Goal: Task Accomplishment & Management: Manage account settings

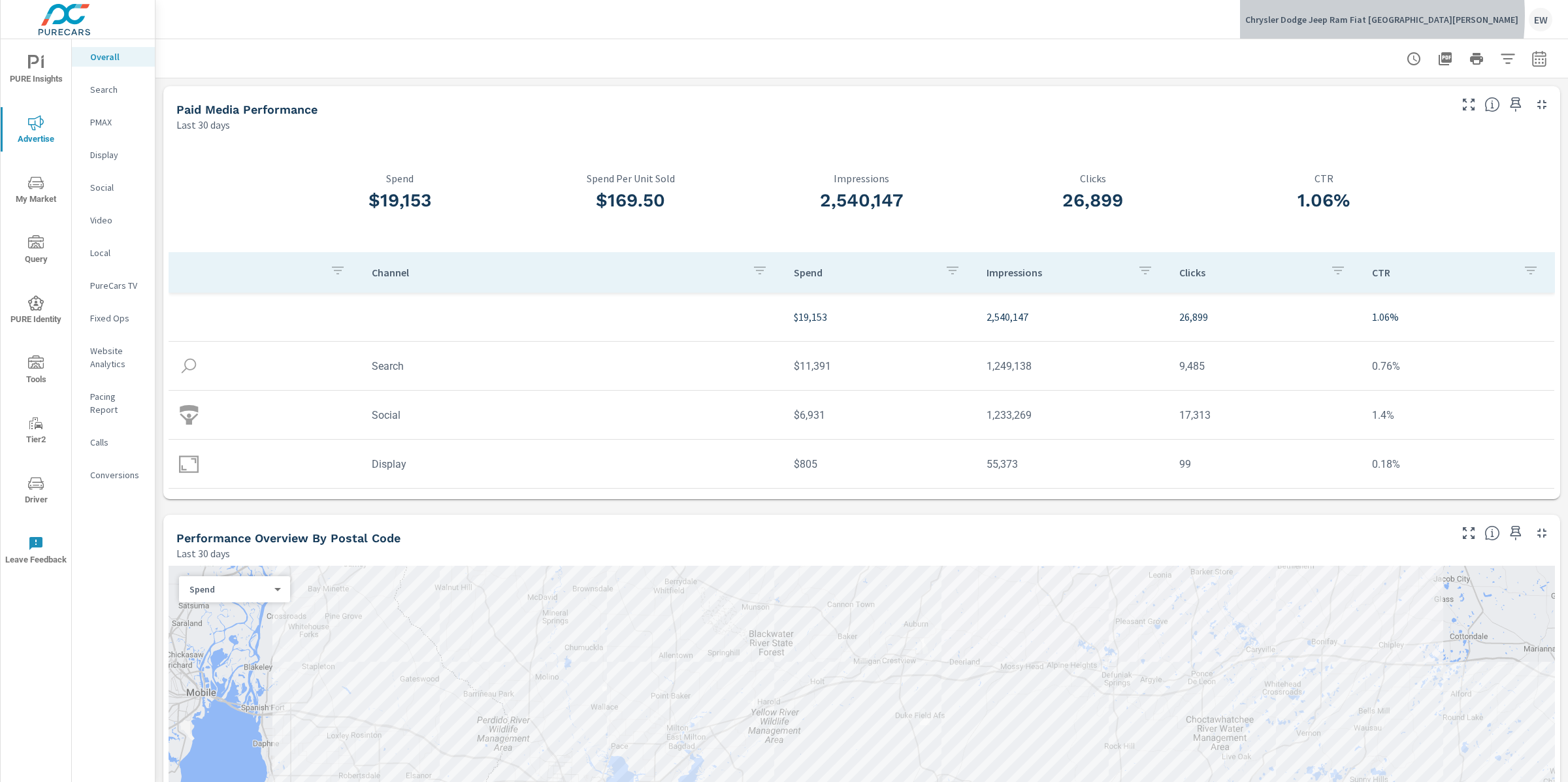
click at [1336, 16] on p "Chrysler Dodge Jeep Ram Fiat [GEOGRAPHIC_DATA][PERSON_NAME]" at bounding box center [1382, 19] width 273 height 11
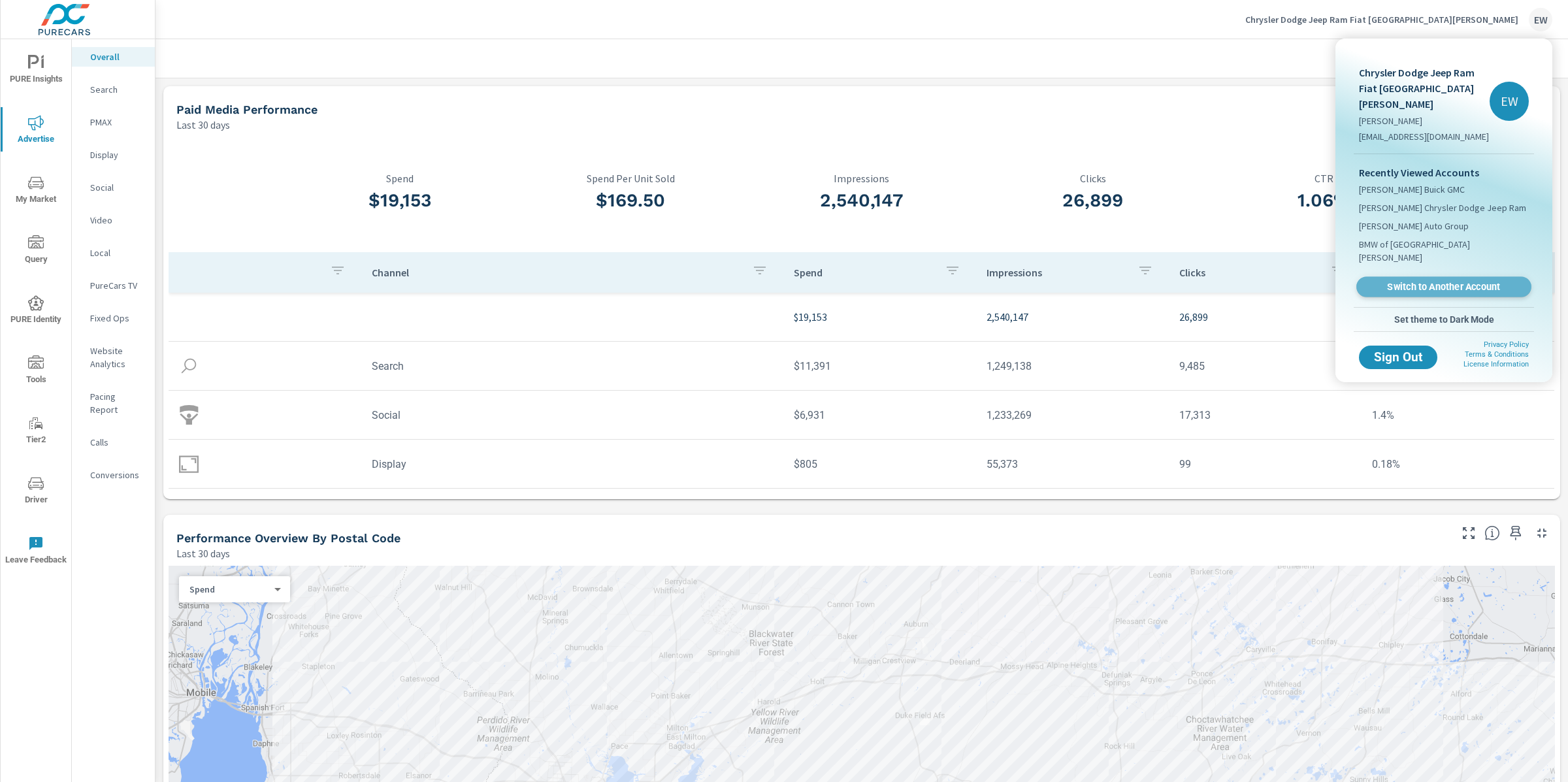
click at [1394, 294] on span "Switch to Another Account" at bounding box center [1444, 286] width 160 height 12
